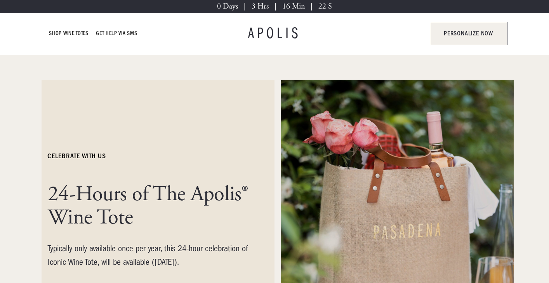
click at [464, 39] on link "personalize now" at bounding box center [469, 33] width 78 height 23
